Goal: Task Accomplishment & Management: Manage account settings

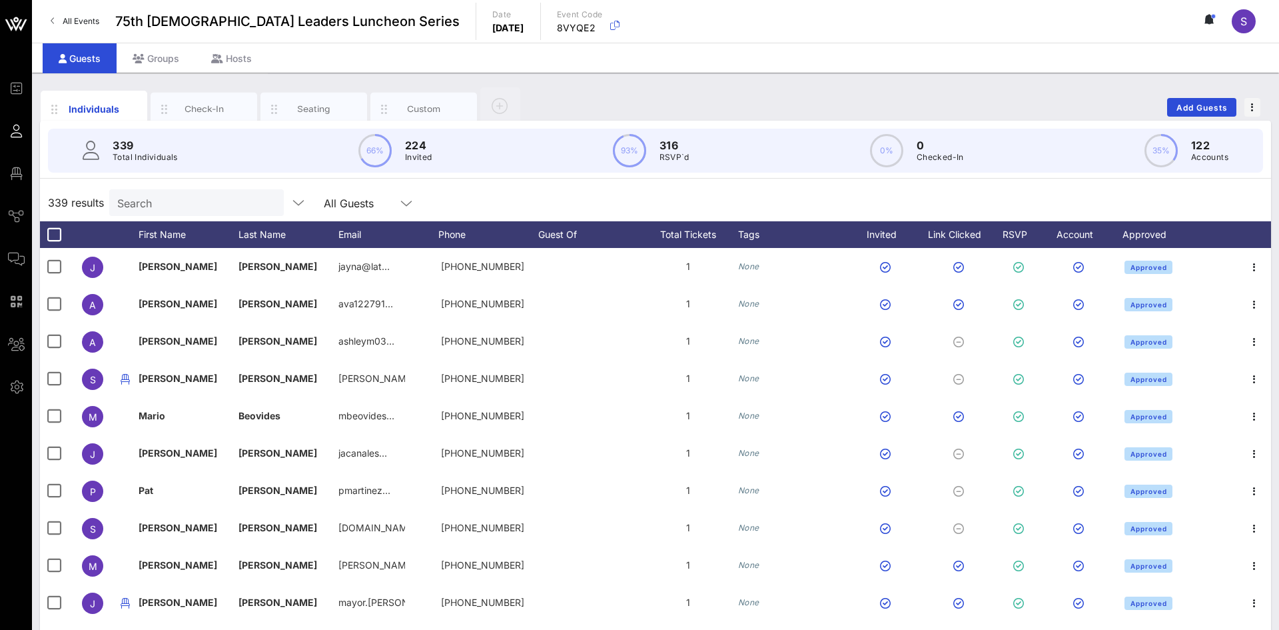
click at [696, 61] on div "Guests Groups Hosts" at bounding box center [655, 58] width 1247 height 30
click at [846, 103] on div "Individuals Check-In Seating Custom Add Guests" at bounding box center [655, 107] width 1231 height 43
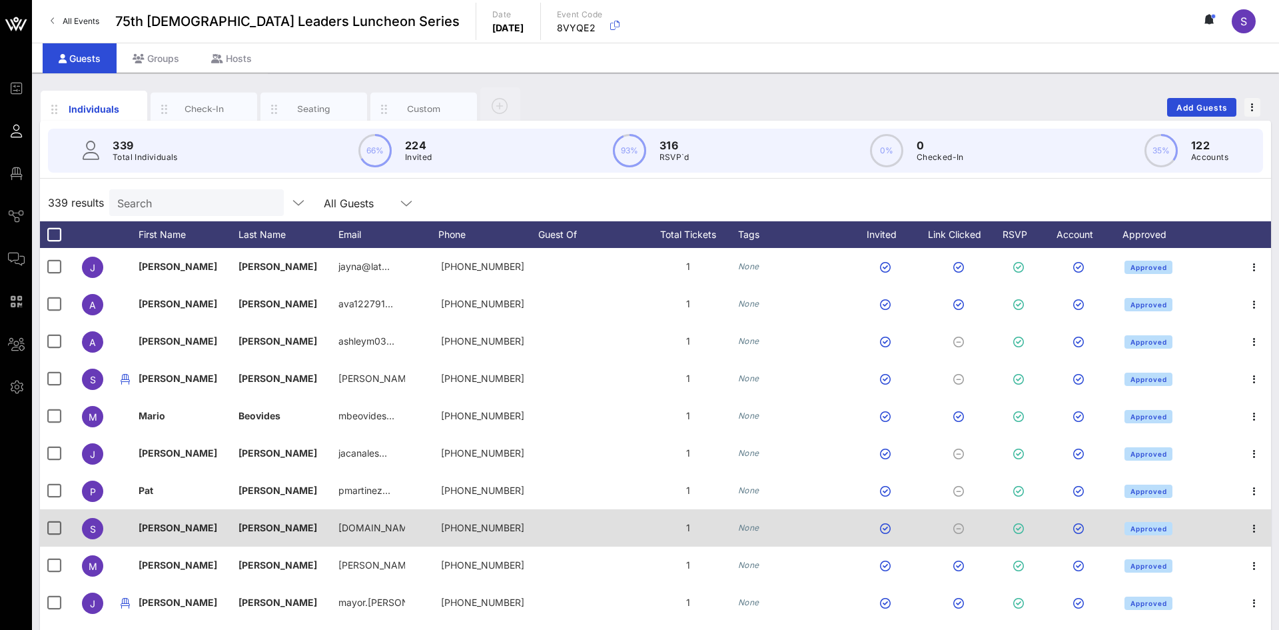
scroll to position [135, 0]
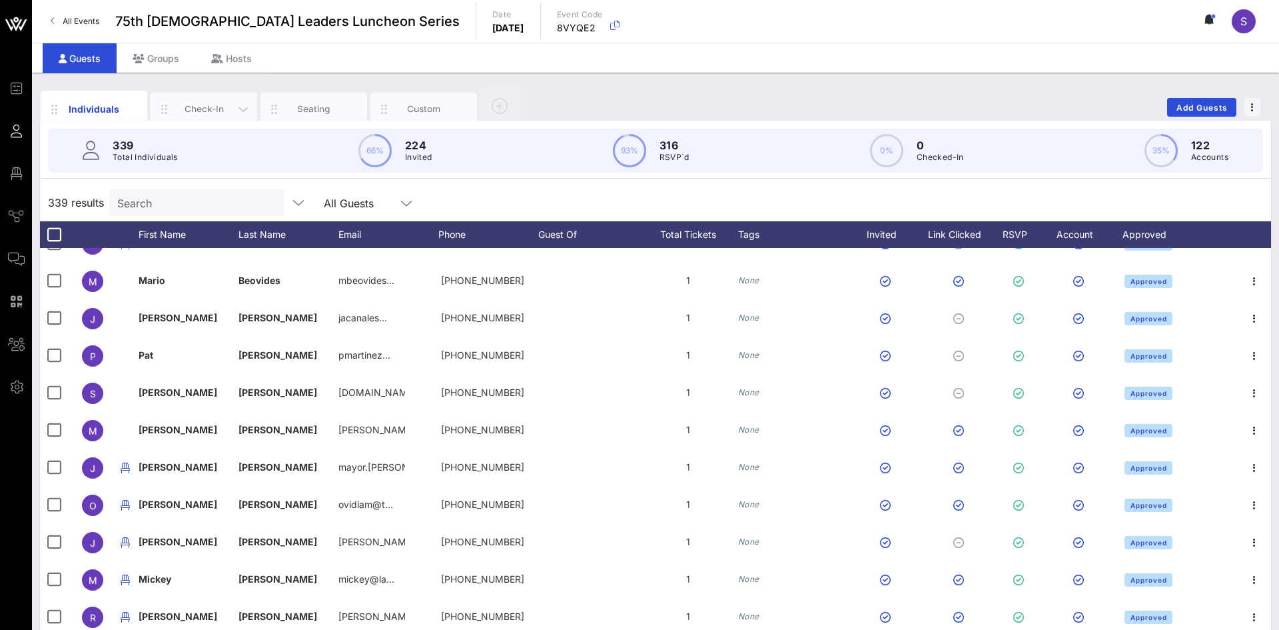
click at [191, 116] on div "Check-In" at bounding box center [204, 109] width 107 height 33
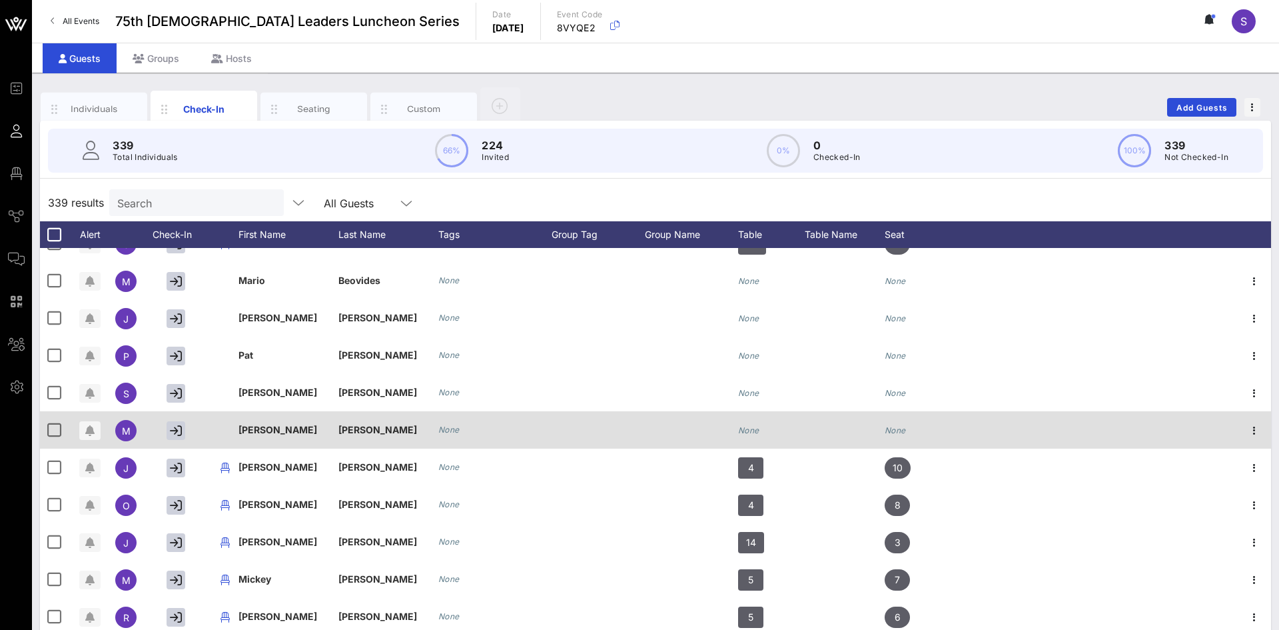
scroll to position [0, 0]
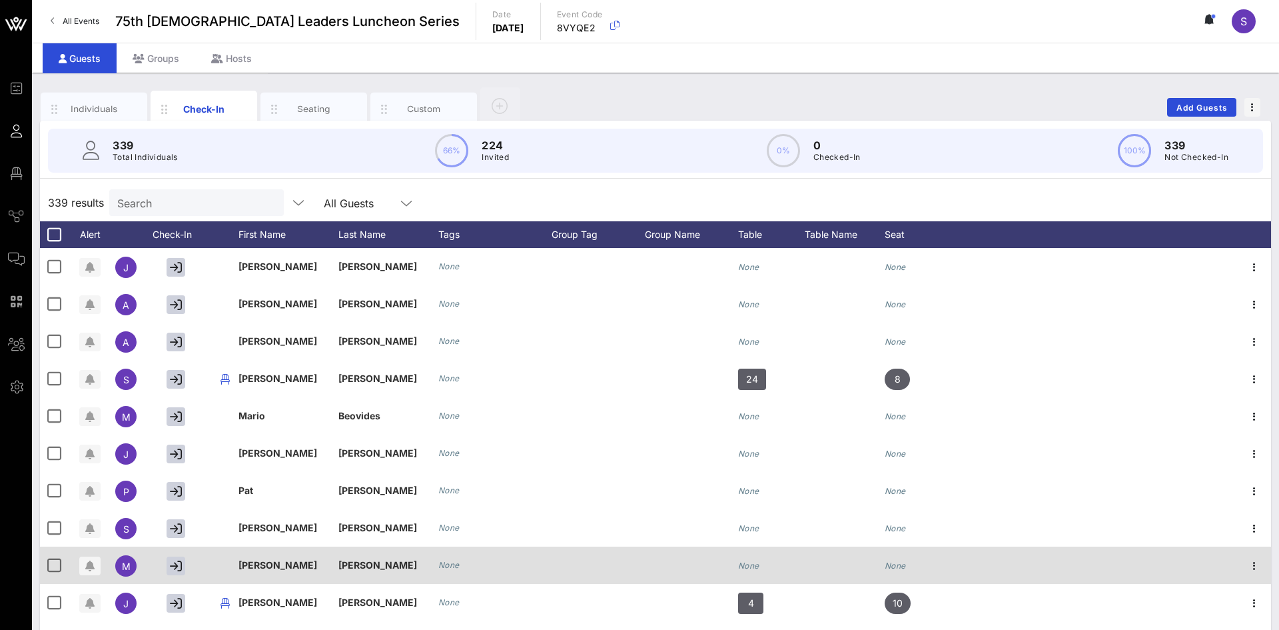
click at [384, 424] on div "Beovides" at bounding box center [389, 415] width 100 height 37
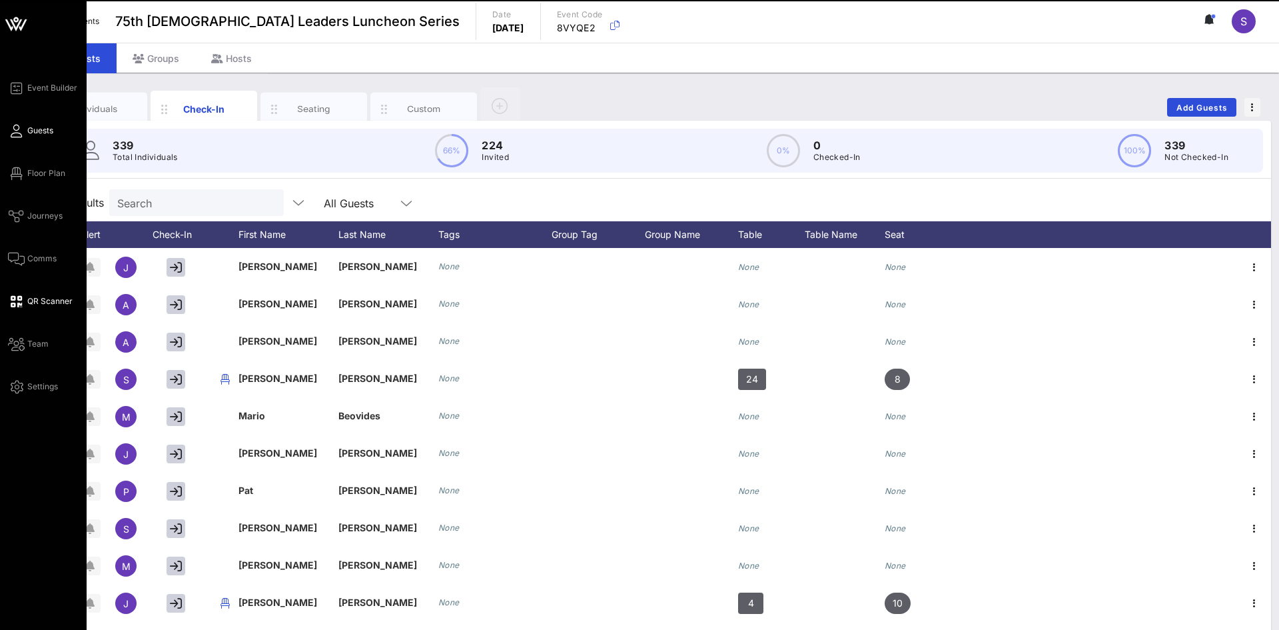
click at [19, 301] on icon at bounding box center [16, 302] width 17 height 2
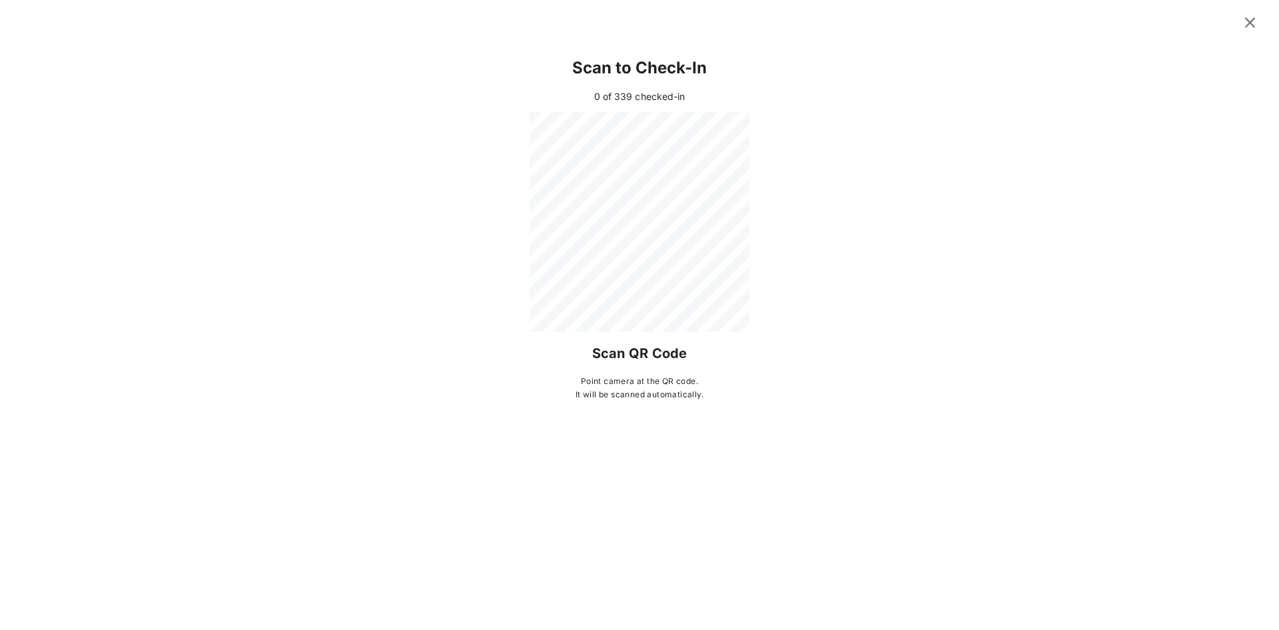
click at [362, 158] on div at bounding box center [640, 222] width 1194 height 220
